Goal: Task Accomplishment & Management: Complete application form

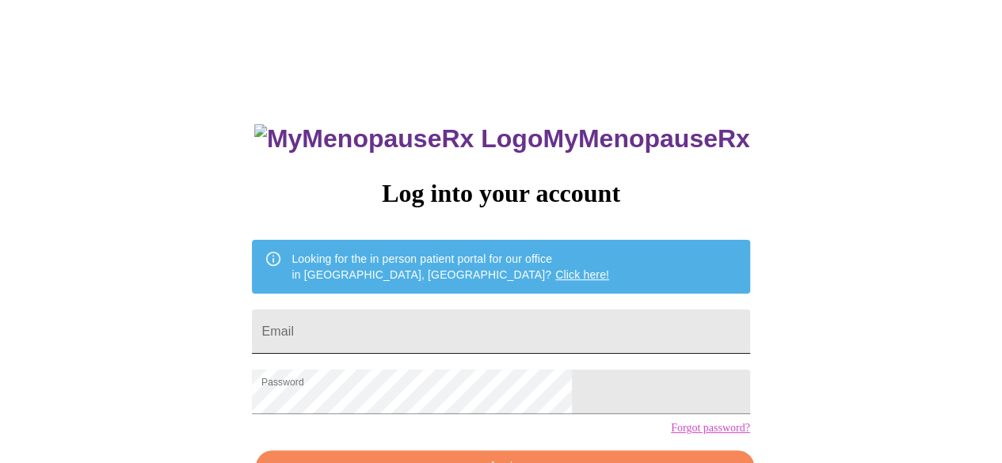
click at [505, 324] on input "Email" at bounding box center [500, 332] width 497 height 44
type input "[EMAIL_ADDRESS][DOMAIN_NAME]"
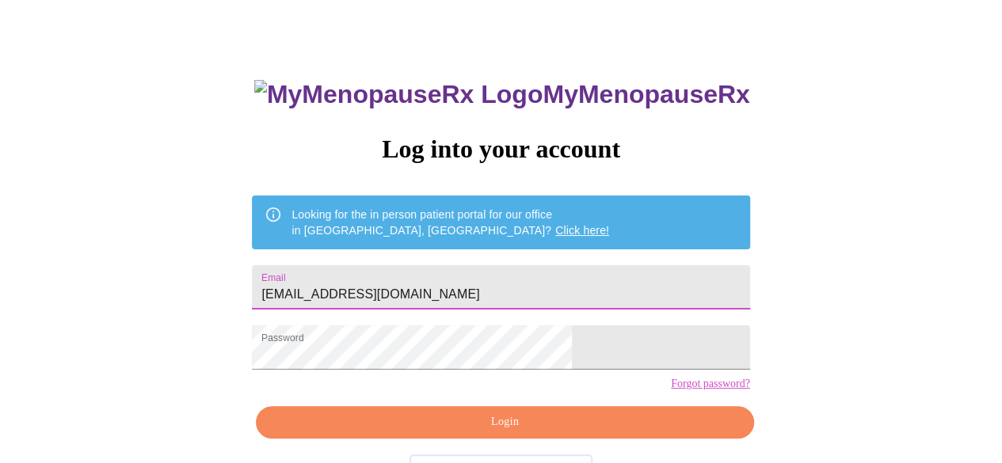
scroll to position [79, 0]
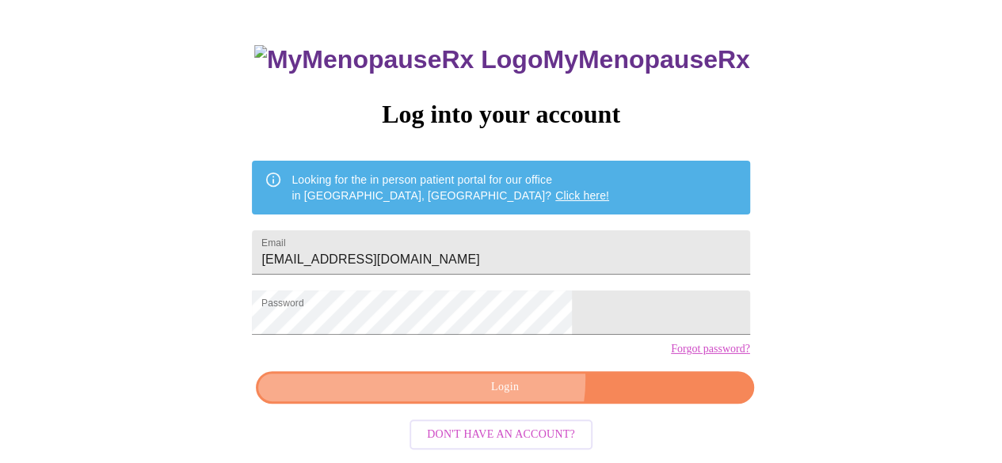
click at [509, 398] on span "Login" at bounding box center [504, 388] width 461 height 20
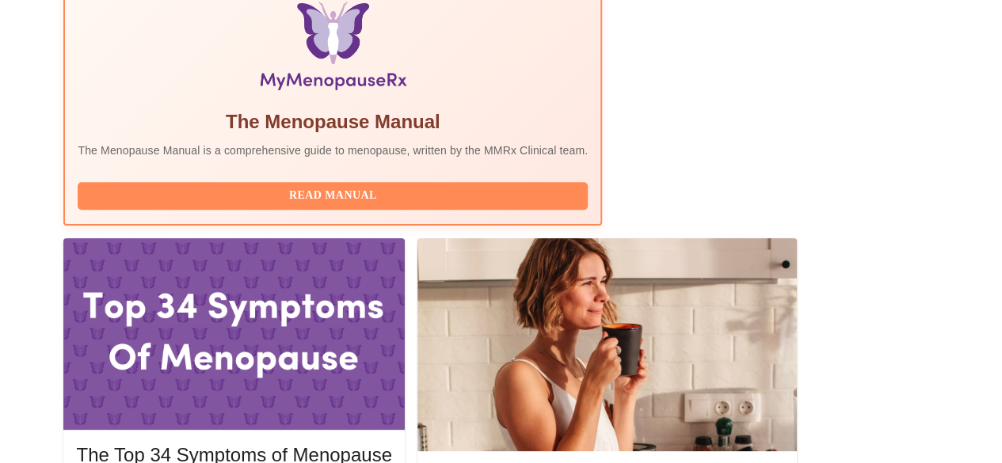
scroll to position [634, 0]
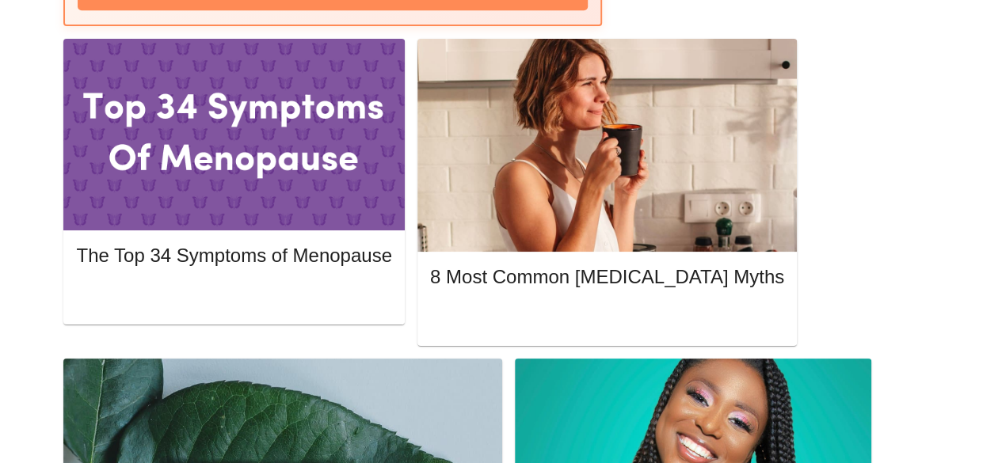
scroll to position [792, 0]
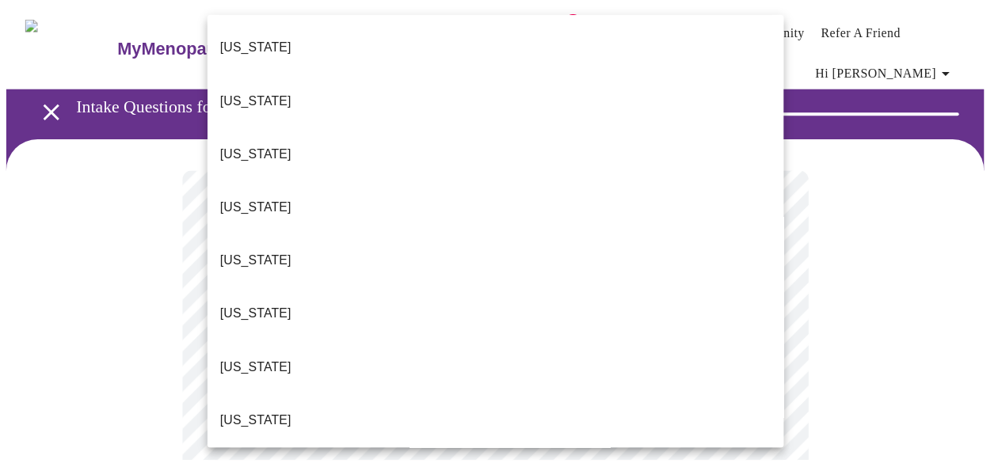
scroll to position [1331, 0]
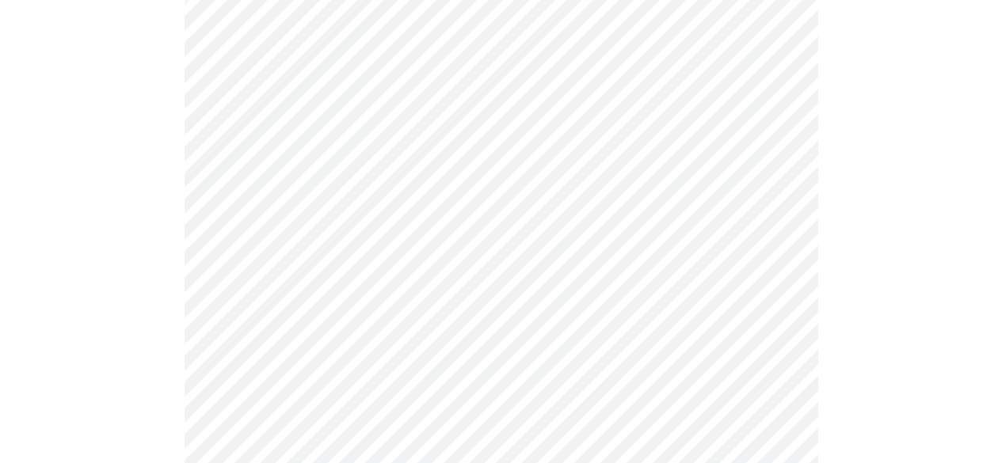
scroll to position [317, 0]
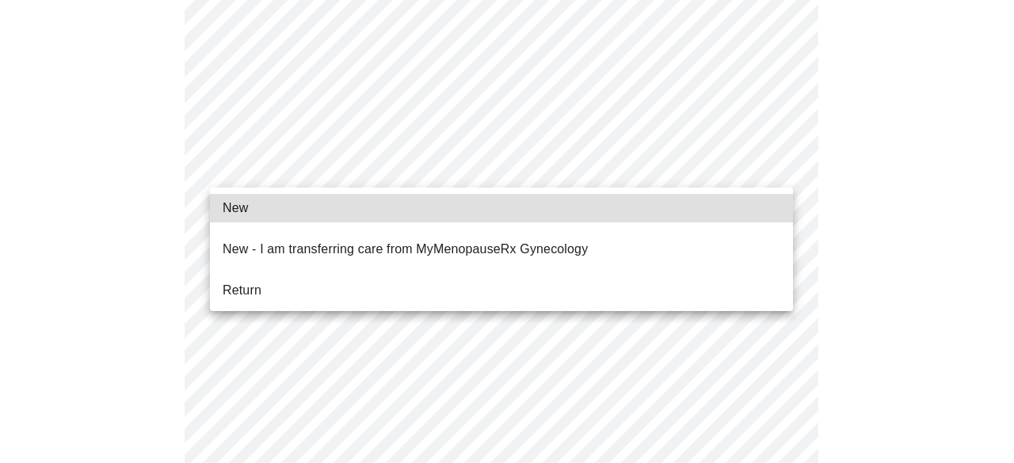
click at [398, 276] on li "Return" at bounding box center [501, 290] width 583 height 29
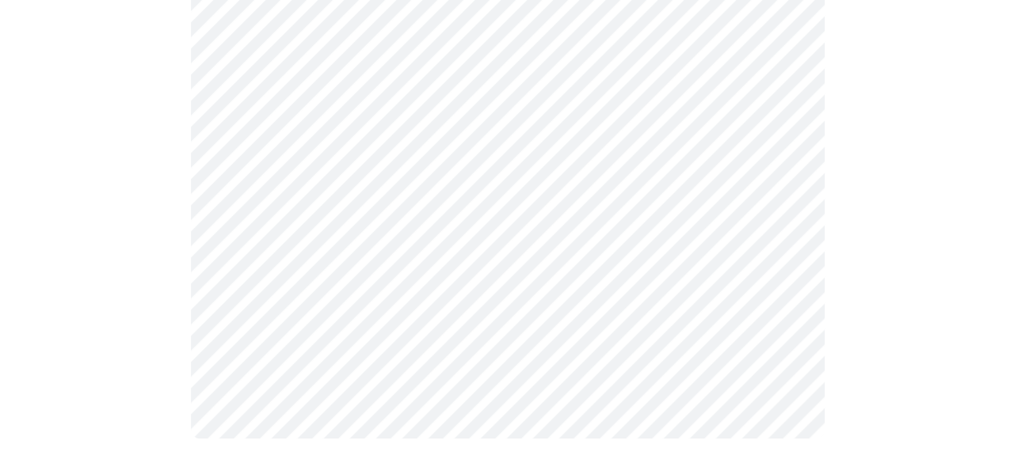
scroll to position [0, 0]
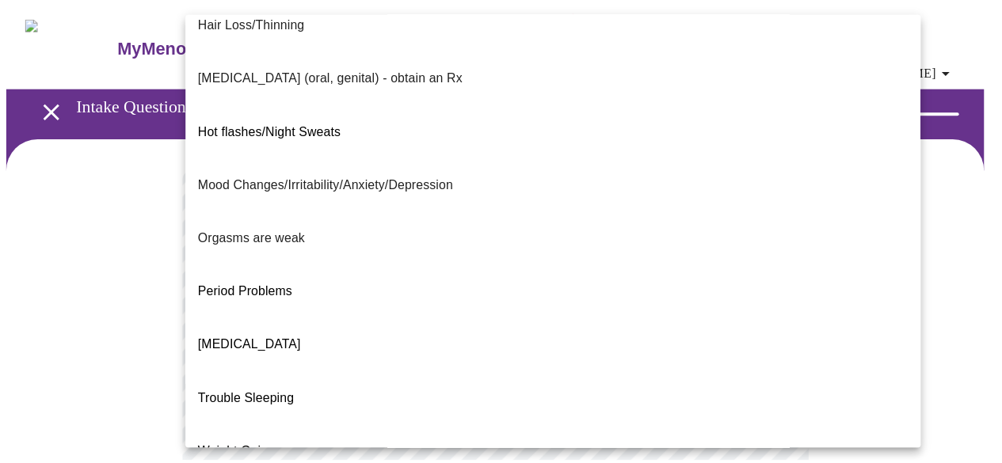
scroll to position [317, 0]
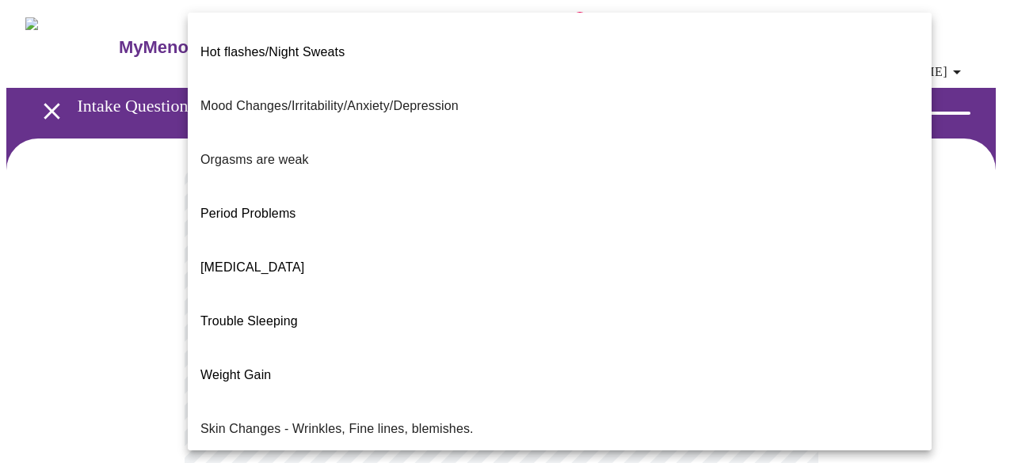
click at [264, 314] on span "Trouble Sleeping" at bounding box center [248, 320] width 97 height 13
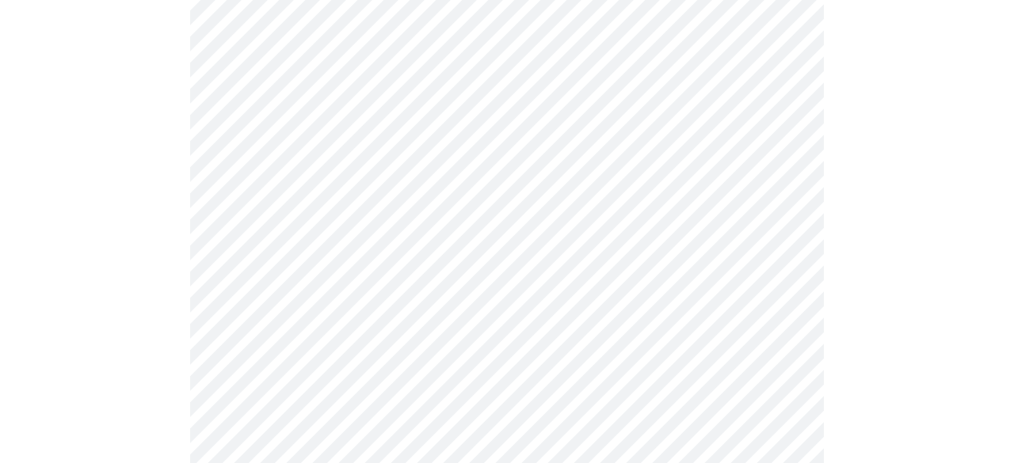
click at [421, 173] on body "MyMenopauseRx Appointments Messaging Labs 1 Uploads Medications Community Refer…" at bounding box center [506, 245] width 1001 height 1111
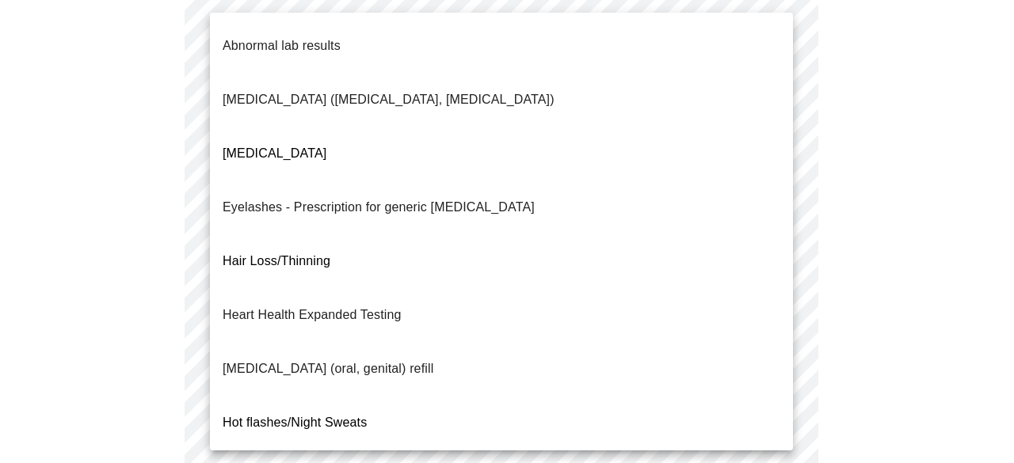
click at [426, 127] on li "[MEDICAL_DATA]" at bounding box center [501, 154] width 583 height 54
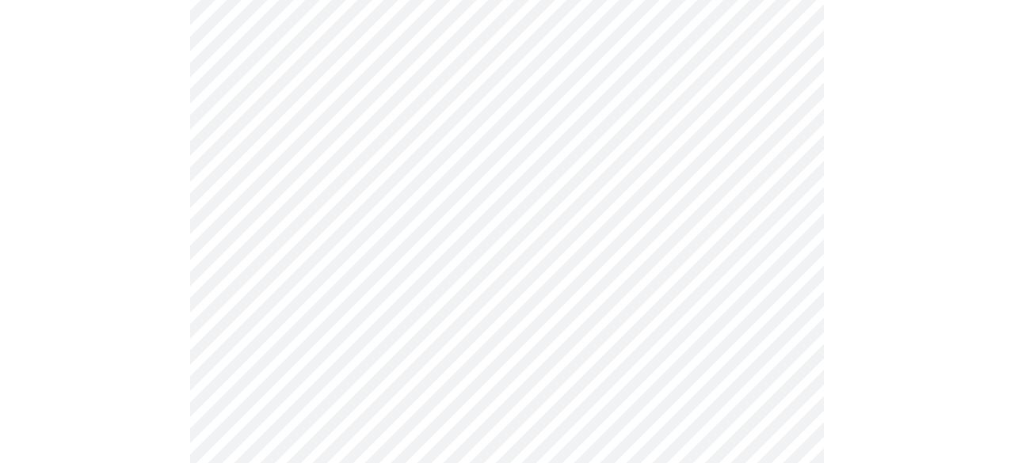
click at [438, 324] on body "MyMenopauseRx Appointments Messaging Labs 1 Uploads Medications Community Refer…" at bounding box center [506, 241] width 1001 height 1102
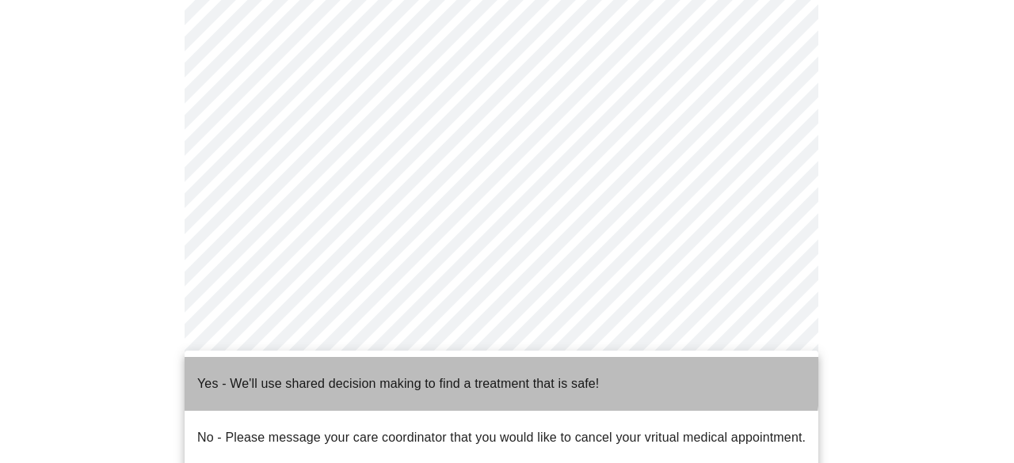
click at [457, 375] on p "Yes - We'll use shared decision making to find a treatment that is safe!" at bounding box center [398, 384] width 402 height 19
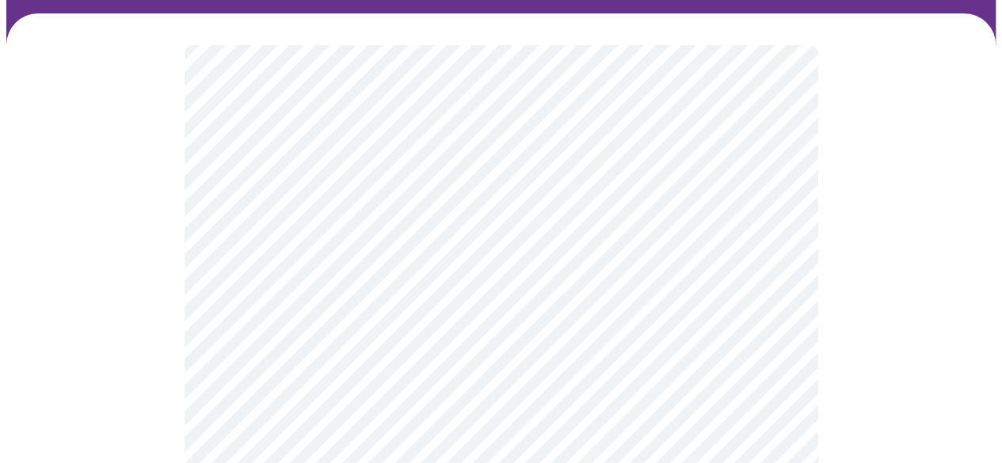
scroll to position [158, 0]
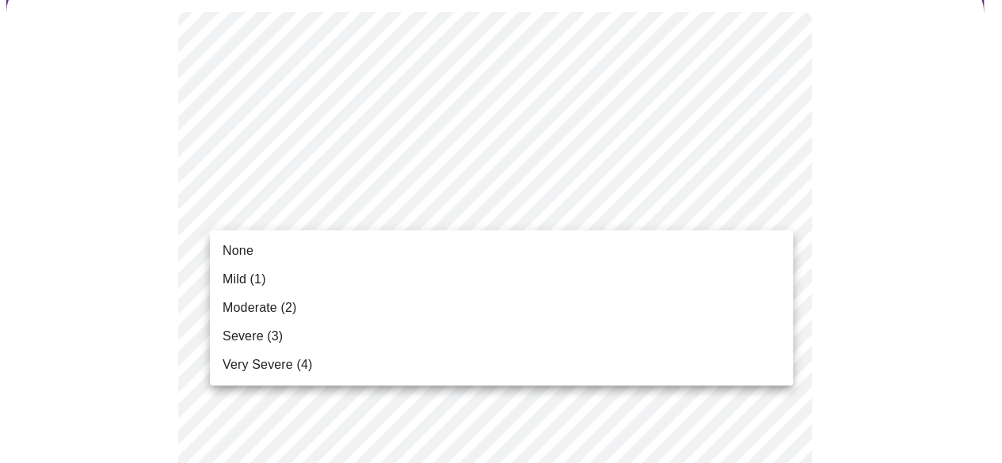
click at [299, 286] on li "Mild (1)" at bounding box center [501, 279] width 583 height 29
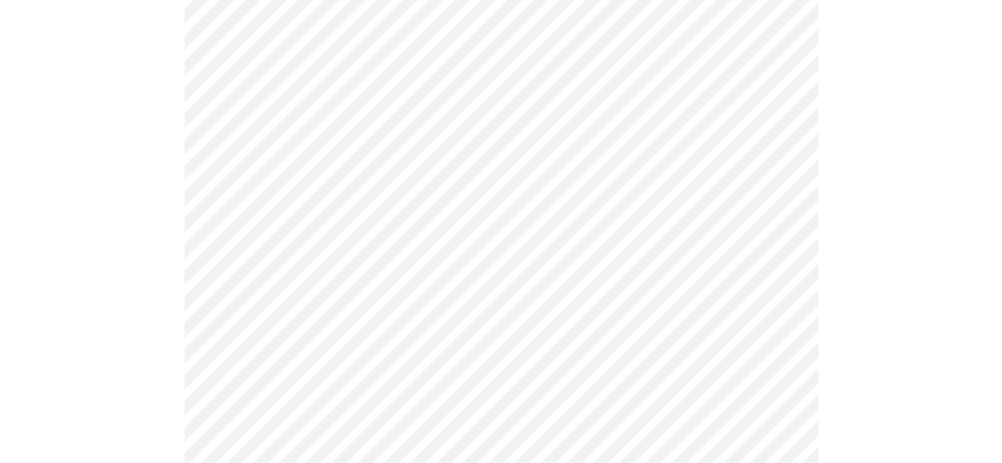
scroll to position [238, 0]
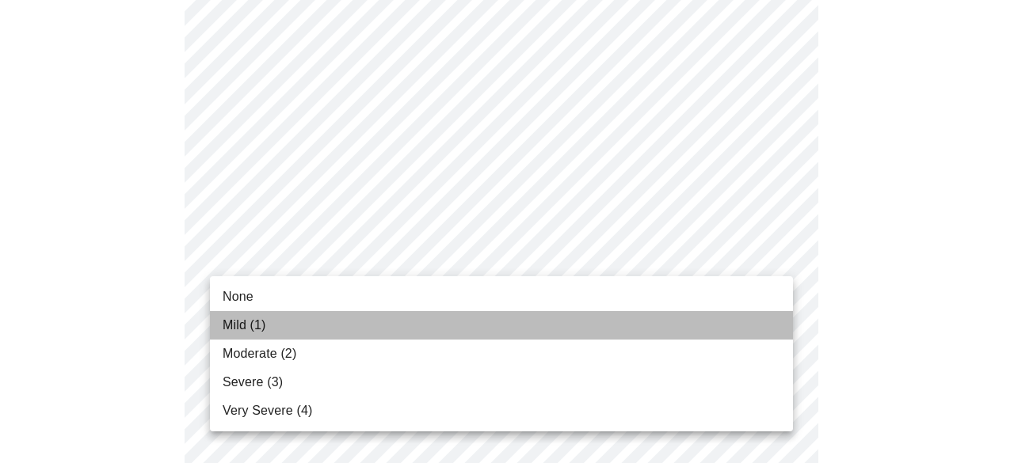
click at [550, 322] on li "Mild (1)" at bounding box center [501, 325] width 583 height 29
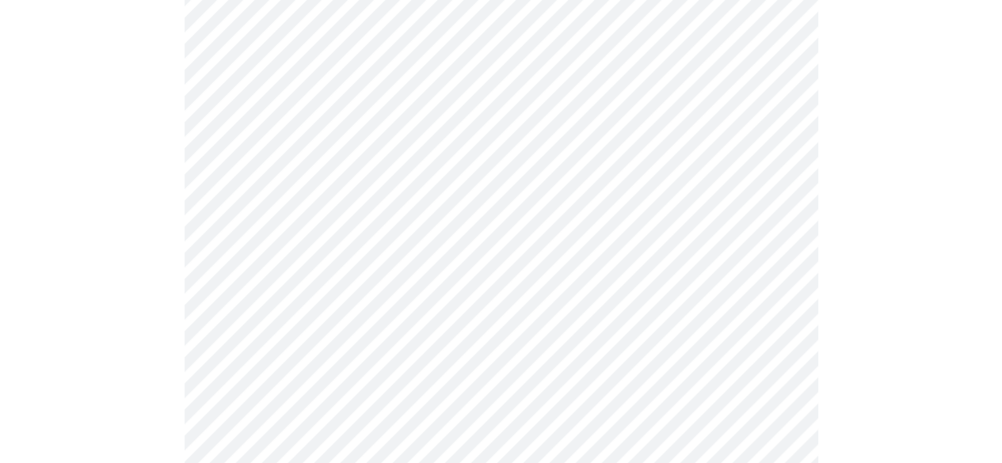
scroll to position [317, 0]
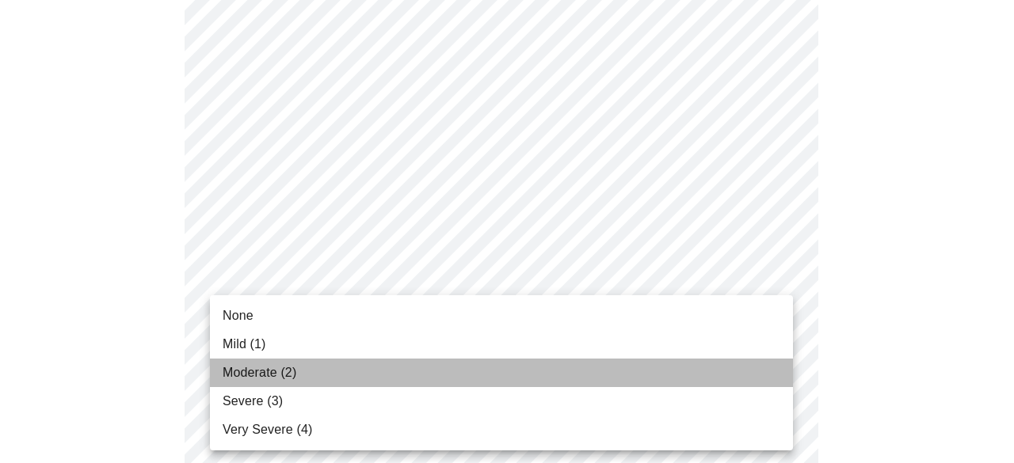
click at [377, 372] on li "Moderate (2)" at bounding box center [501, 373] width 583 height 29
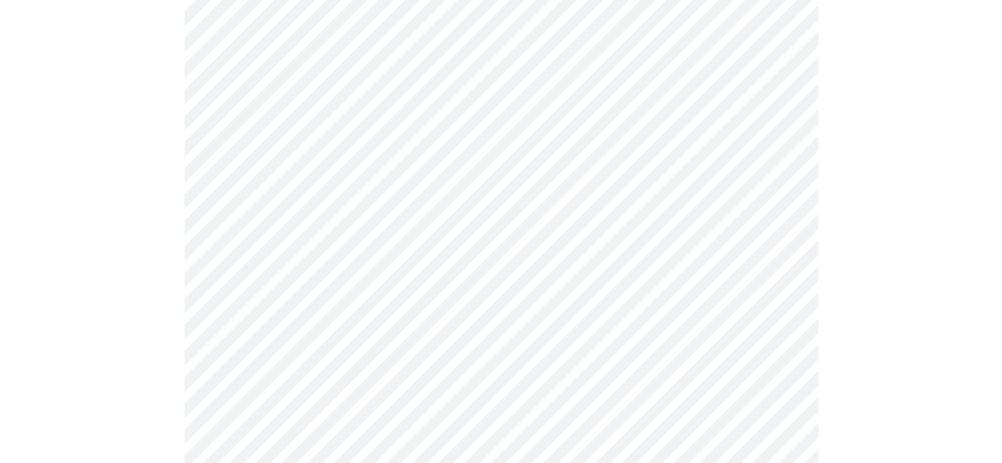
scroll to position [475, 0]
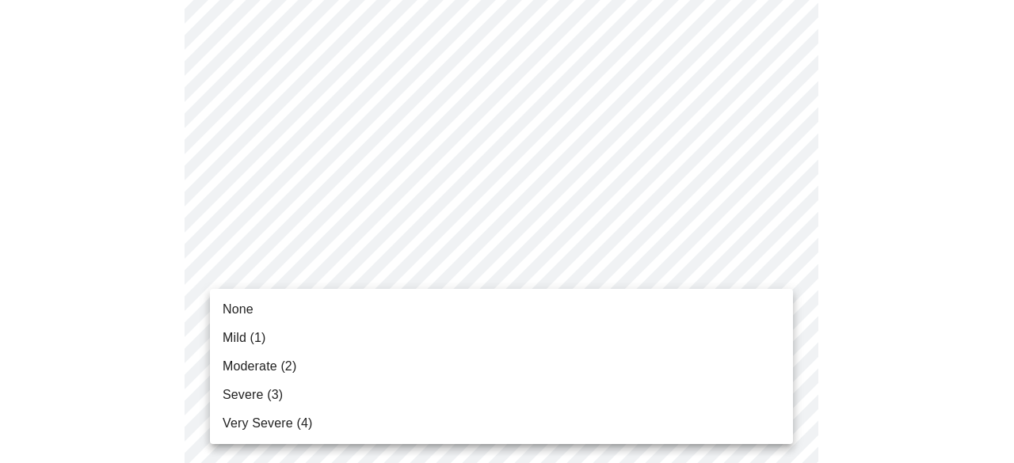
click at [455, 363] on li "Moderate (2)" at bounding box center [501, 366] width 583 height 29
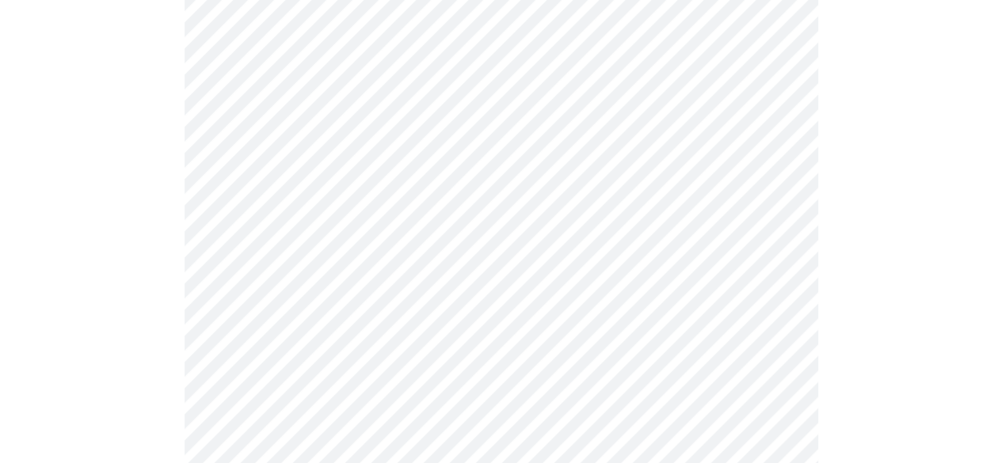
scroll to position [634, 0]
click at [784, 207] on body "MyMenopauseRx Appointments Messaging Labs 1 Uploads Medications Community Refer…" at bounding box center [500, 393] width 989 height 2040
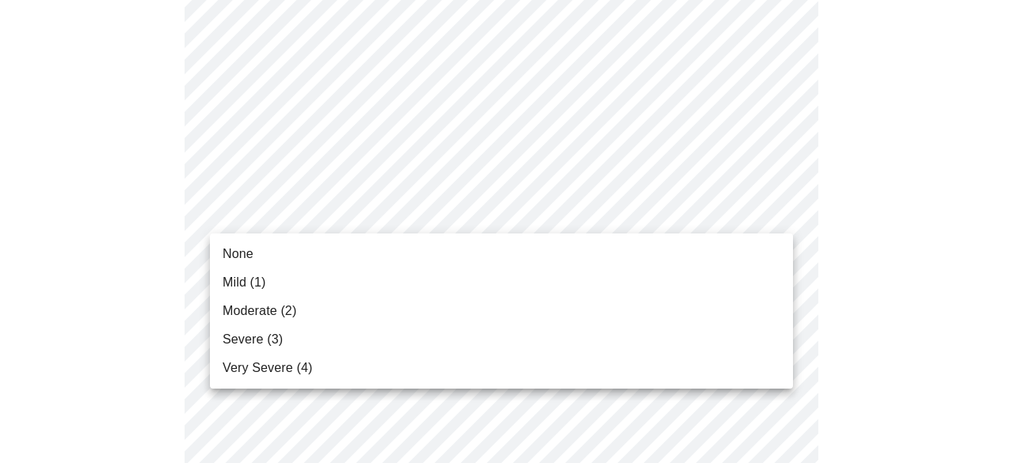
click at [402, 316] on li "Moderate (2)" at bounding box center [501, 311] width 583 height 29
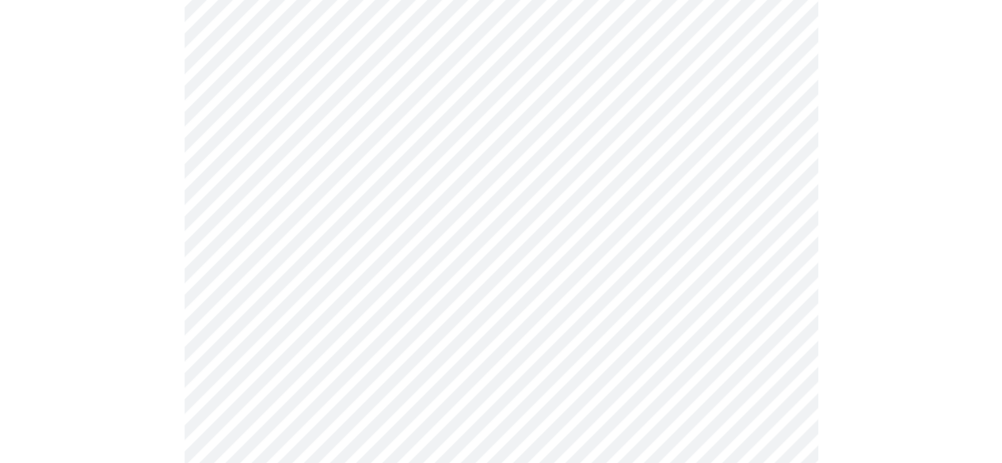
scroll to position [713, 0]
click at [737, 242] on body "MyMenopauseRx Appointments Messaging Labs 1 Uploads Medications Community Refer…" at bounding box center [500, 303] width 989 height 2018
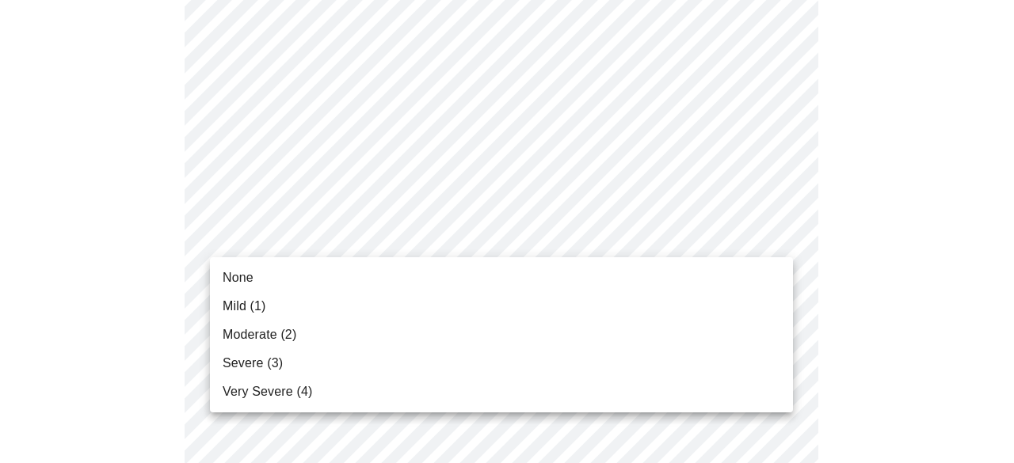
click at [508, 341] on li "Moderate (2)" at bounding box center [501, 335] width 583 height 29
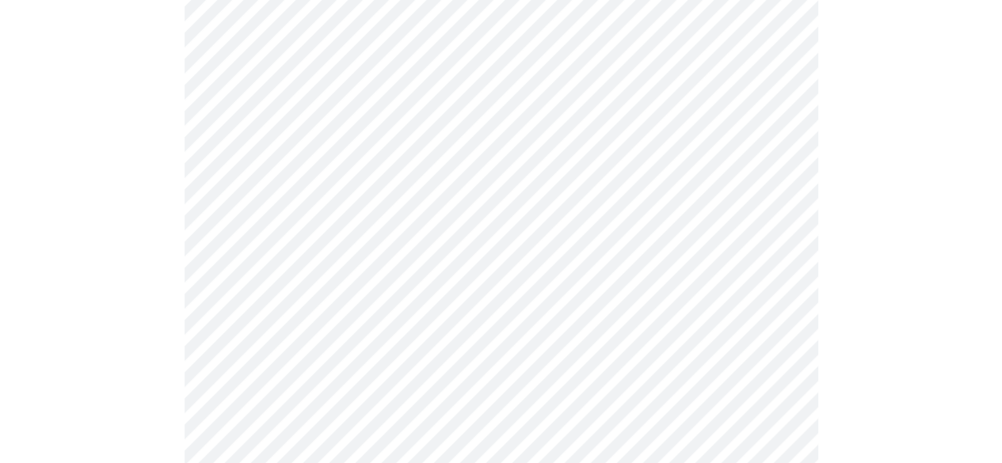
scroll to position [792, 0]
click at [531, 280] on body "MyMenopauseRx Appointments Messaging Labs 1 Uploads Medications Community Refer…" at bounding box center [506, 212] width 1001 height 1996
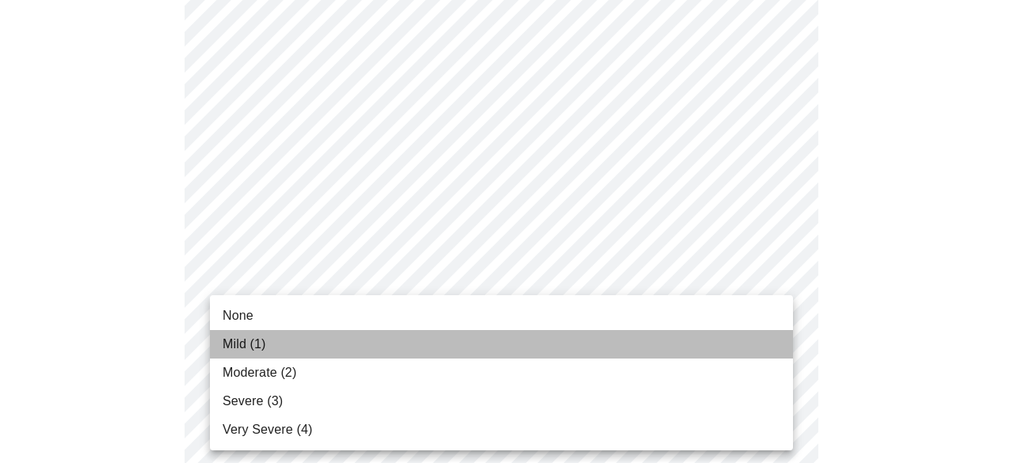
click at [521, 355] on li "Mild (1)" at bounding box center [501, 344] width 583 height 29
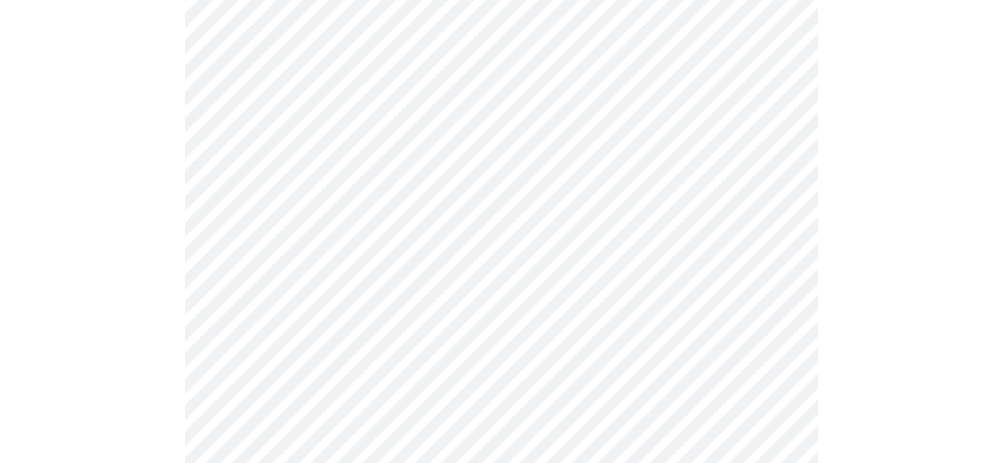
scroll to position [950, 0]
click at [525, 257] on body "MyMenopauseRx Appointments Messaging Labs 1 Uploads Medications Community Refer…" at bounding box center [500, 43] width 989 height 1974
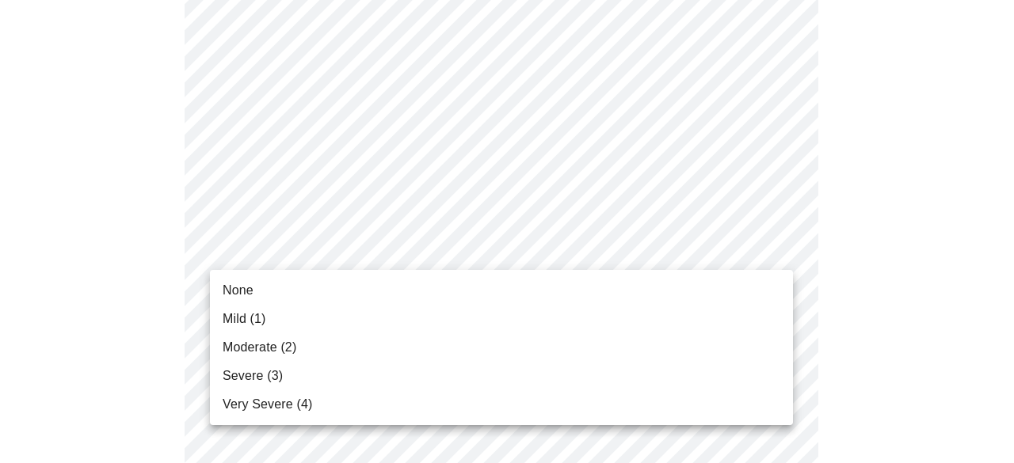
click at [526, 343] on li "Moderate (2)" at bounding box center [501, 347] width 583 height 29
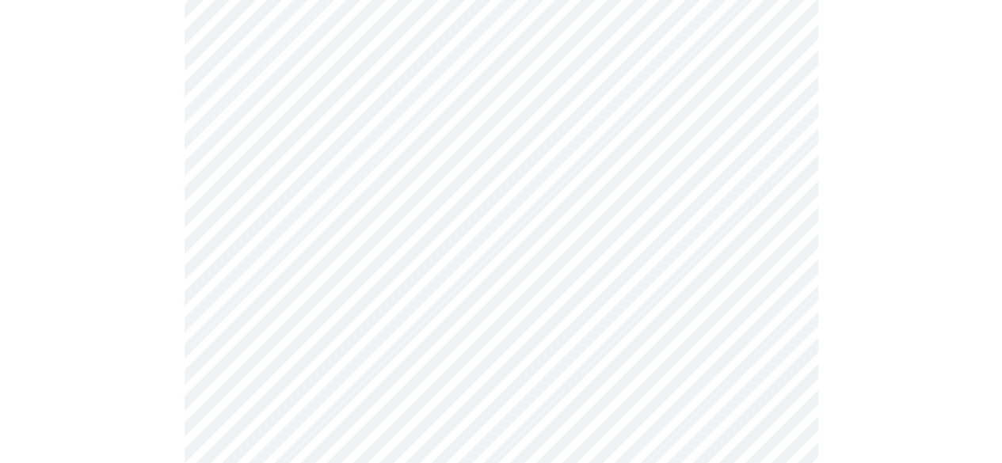
scroll to position [1030, 0]
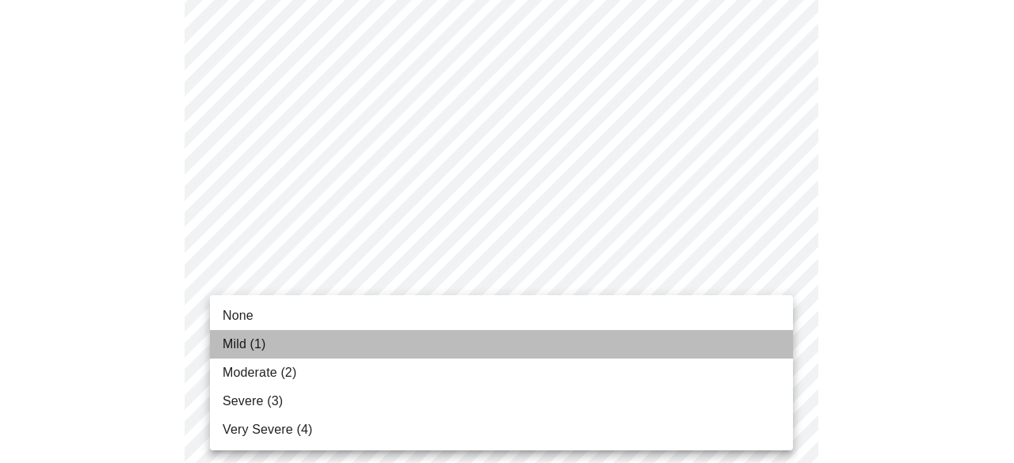
click at [532, 345] on li "Mild (1)" at bounding box center [501, 344] width 583 height 29
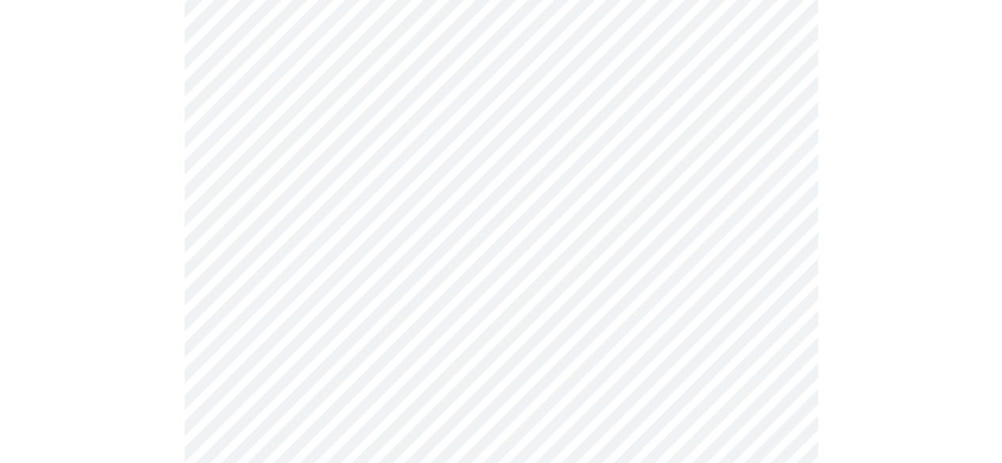
scroll to position [1109, 0]
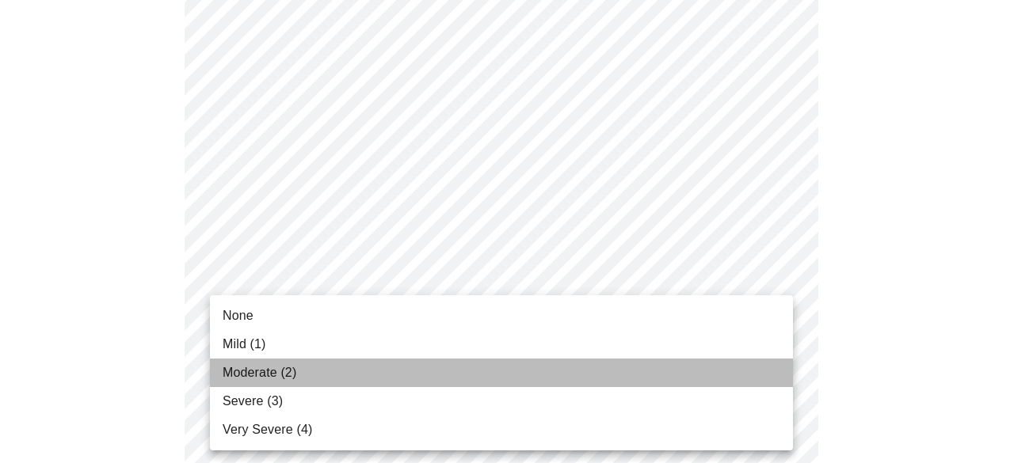
click at [510, 375] on li "Moderate (2)" at bounding box center [501, 373] width 583 height 29
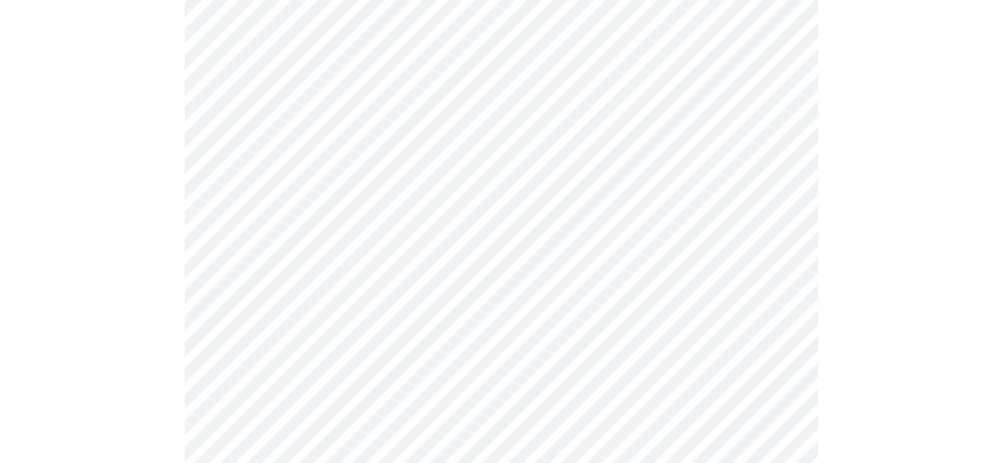
scroll to position [1267, 0]
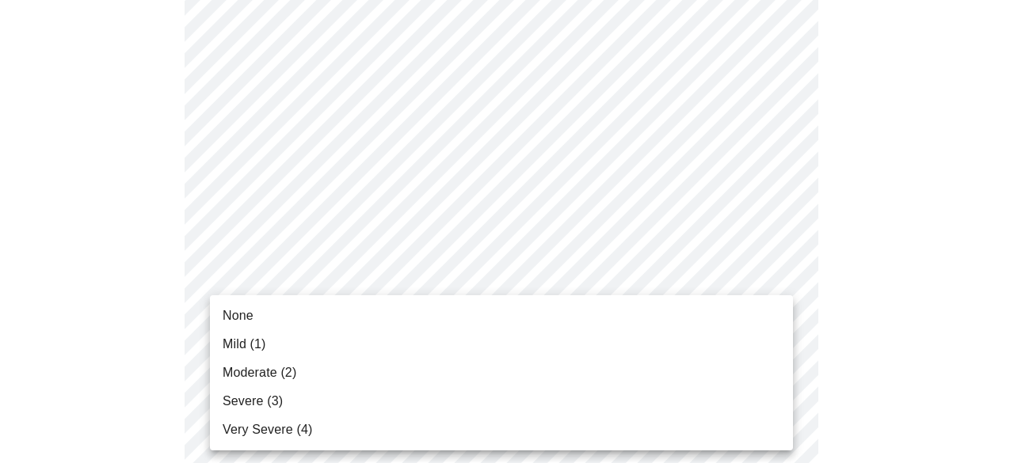
click at [520, 351] on li "Mild (1)" at bounding box center [501, 344] width 583 height 29
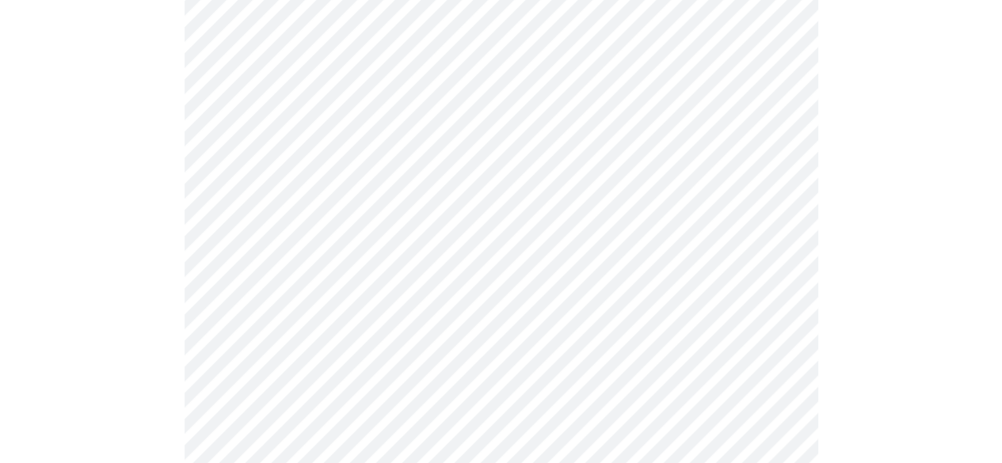
scroll to position [713, 0]
click at [371, 283] on body "MyMenopauseRx Appointments Messaging Labs 1 Uploads Medications Community Refer…" at bounding box center [506, 85] width 1001 height 1583
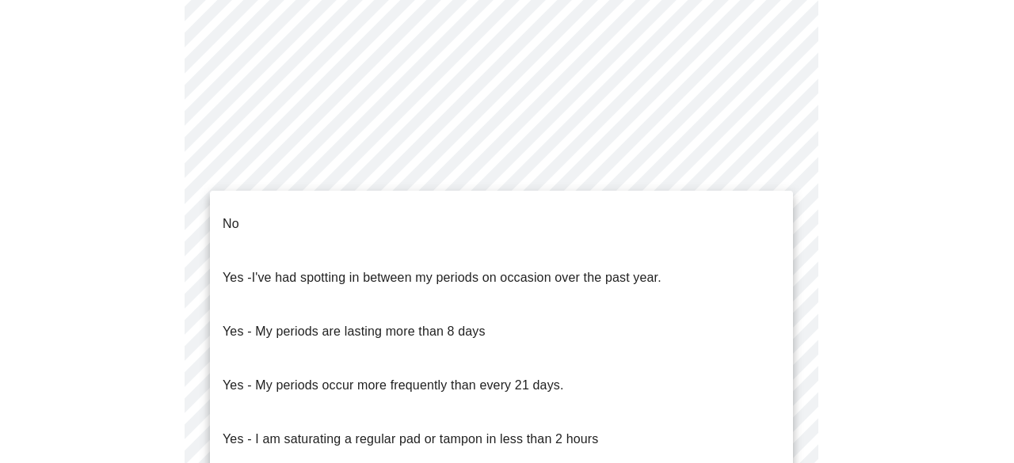
click at [341, 208] on li "No" at bounding box center [501, 224] width 583 height 54
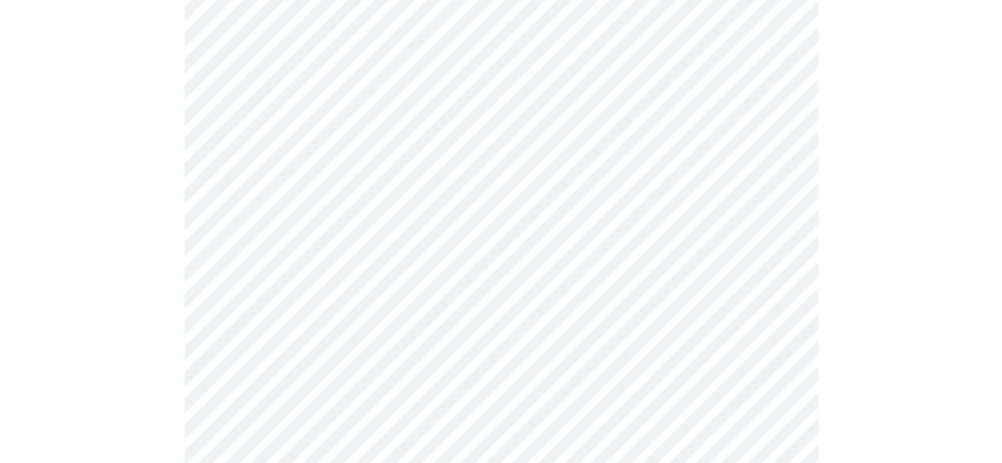
scroll to position [871, 0]
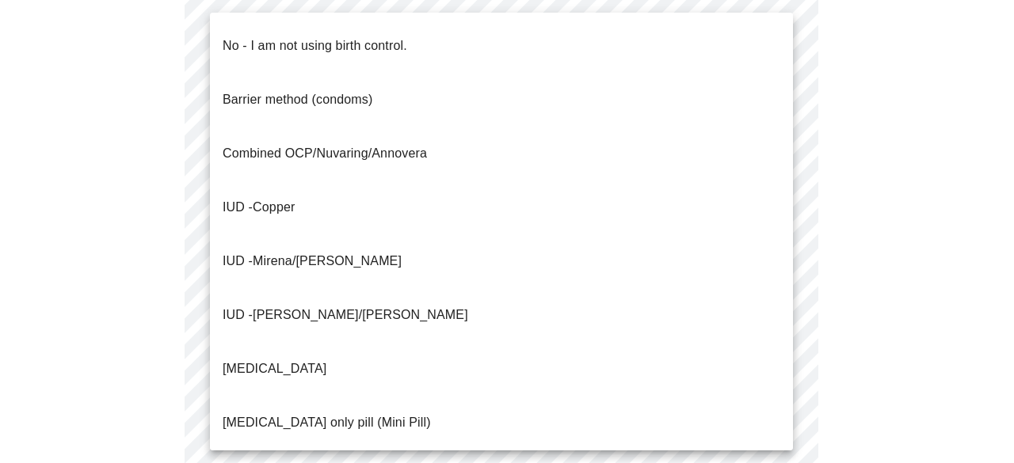
click at [326, 37] on p "No - I am not using birth control." at bounding box center [315, 45] width 185 height 19
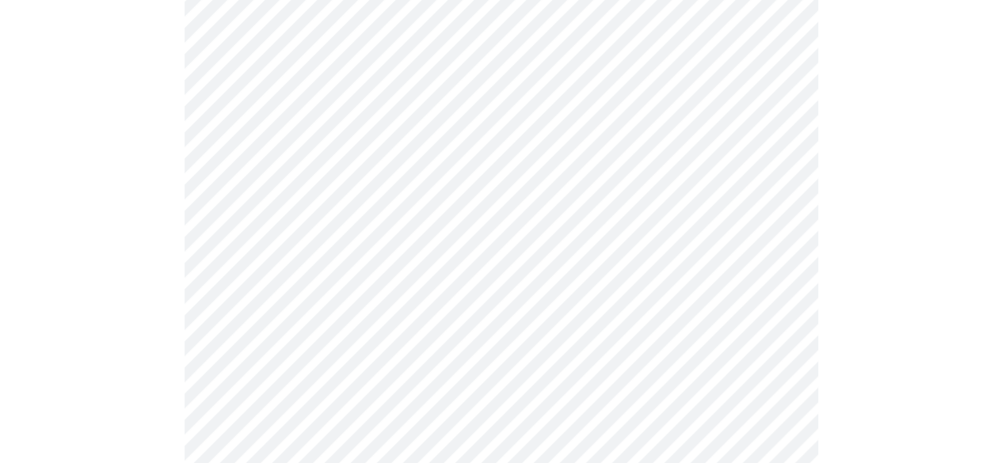
scroll to position [950, 0]
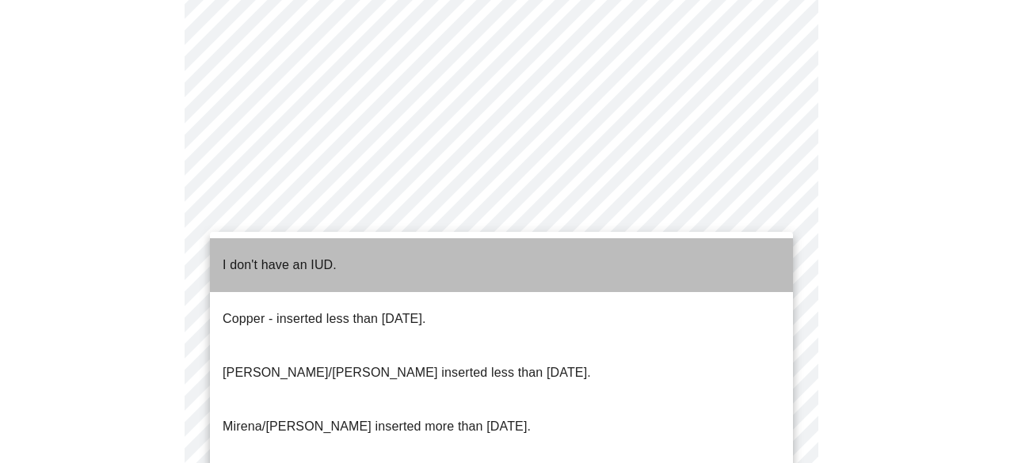
click at [367, 267] on li "I don't have an IUD." at bounding box center [501, 265] width 583 height 54
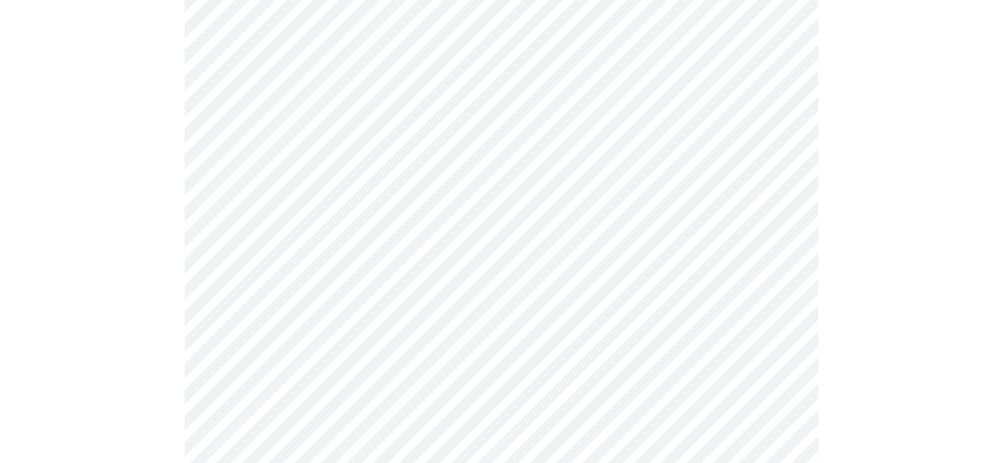
scroll to position [1030, 0]
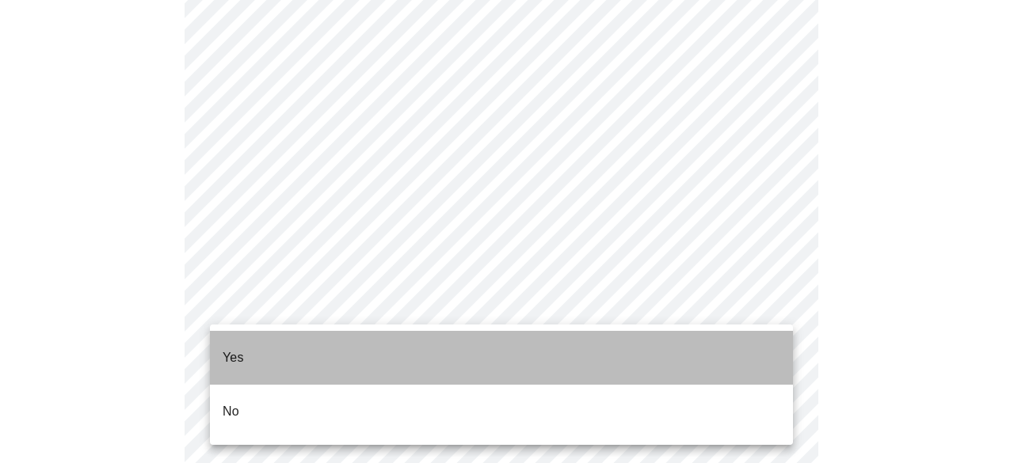
click at [310, 349] on li "Yes" at bounding box center [501, 358] width 583 height 54
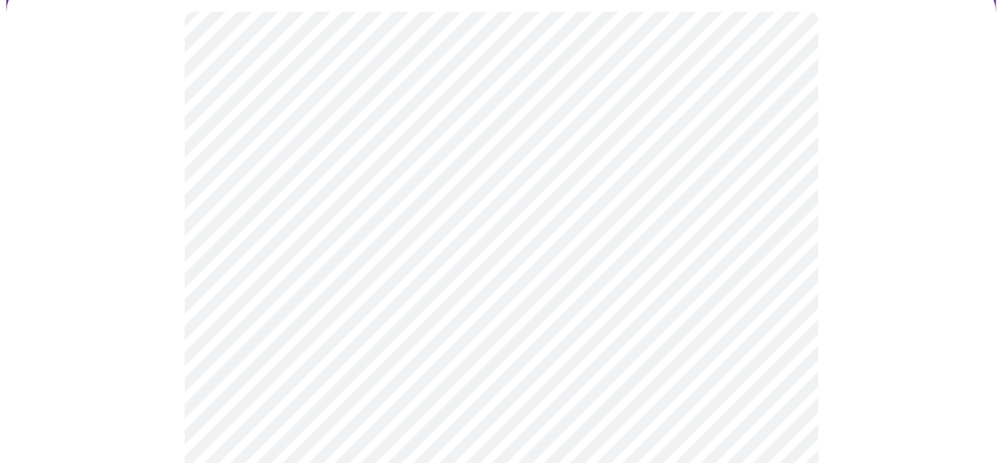
scroll to position [238, 0]
click at [600, 337] on body "MyMenopauseRx Appointments Messaging Labs 1 Uploads Medications Community Refer…" at bounding box center [506, 365] width 1001 height 1193
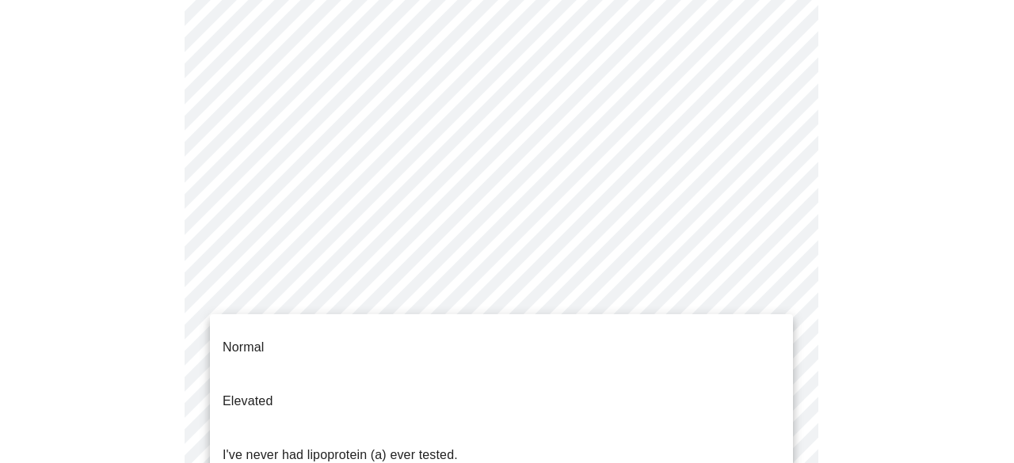
click at [257, 338] on p "Normal" at bounding box center [243, 347] width 41 height 19
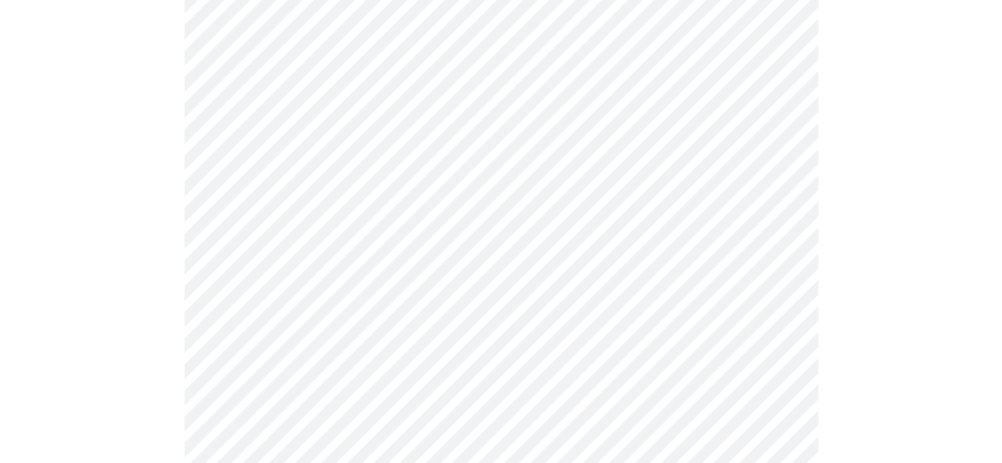
scroll to position [4198, 0]
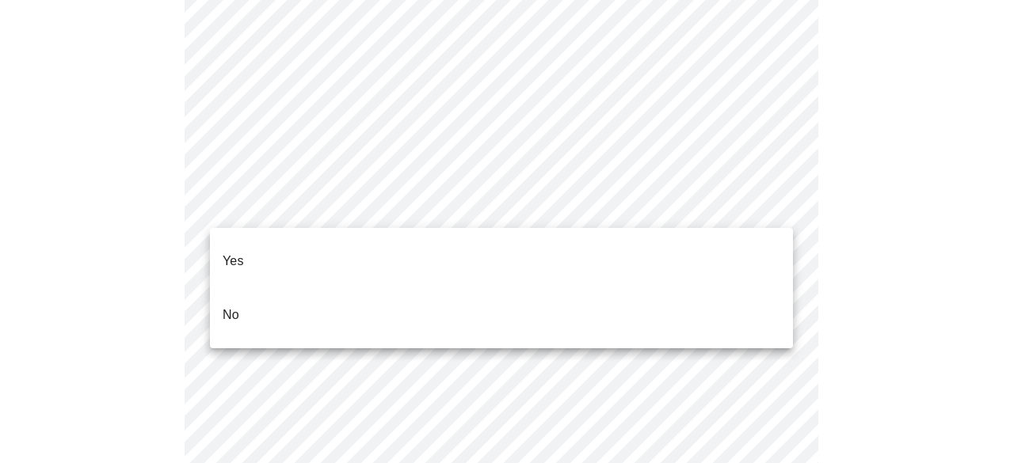
click at [244, 295] on li "No" at bounding box center [501, 315] width 583 height 54
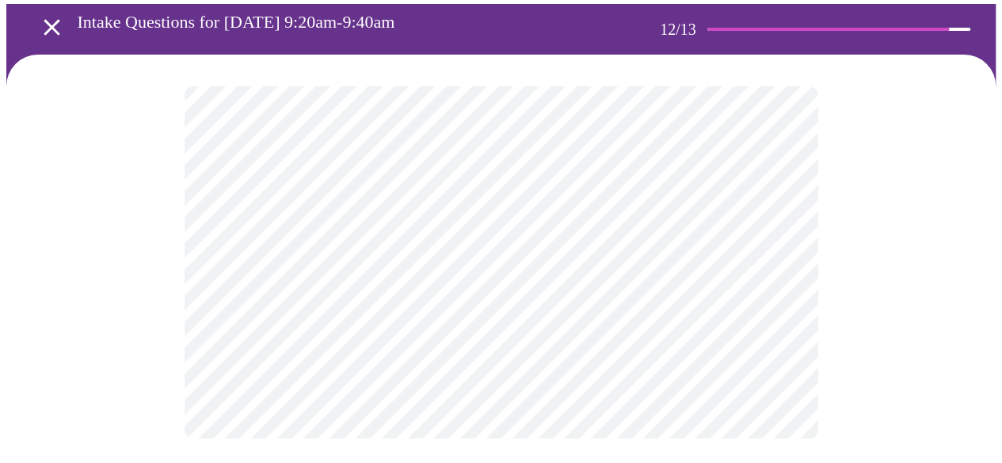
scroll to position [0, 0]
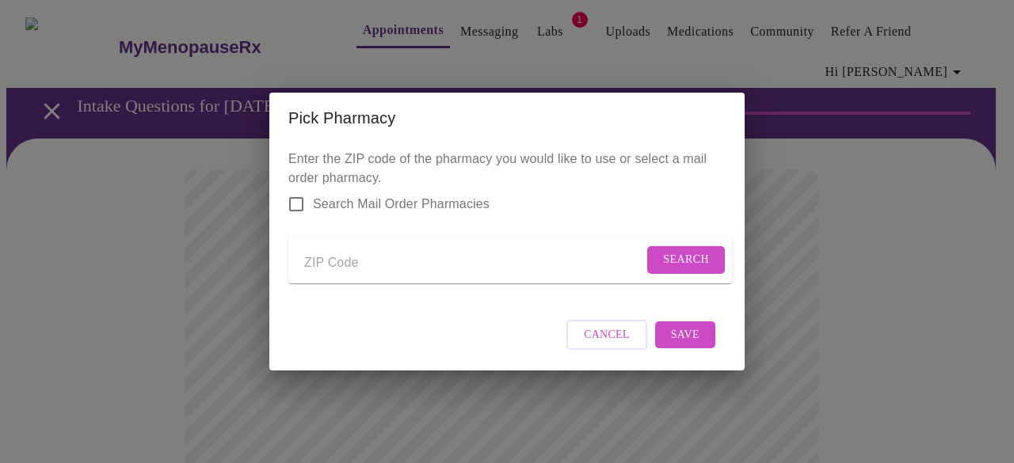
click at [597, 345] on span "Cancel" at bounding box center [607, 336] width 46 height 20
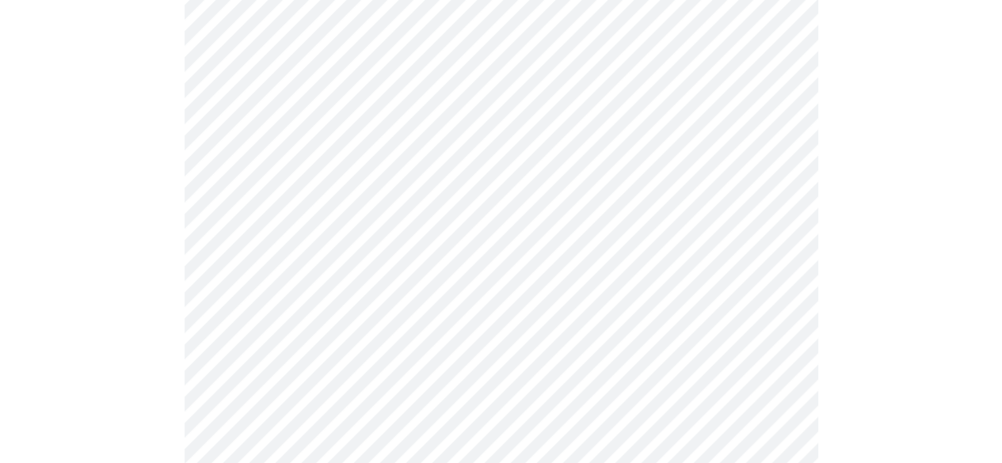
scroll to position [1188, 0]
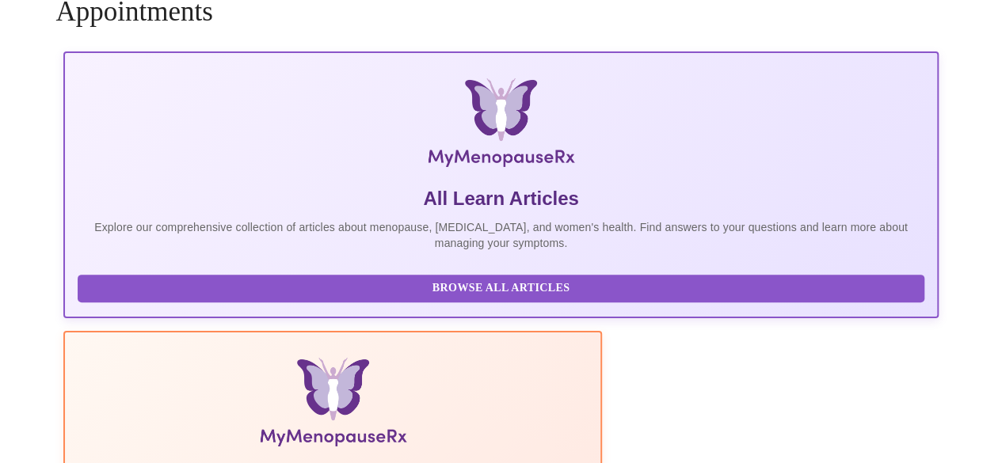
scroll to position [1188, 0]
